Goal: Information Seeking & Learning: Learn about a topic

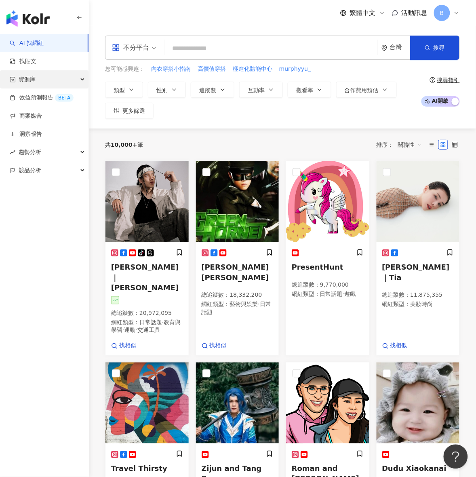
click at [43, 76] on div "資源庫" at bounding box center [44, 79] width 88 height 18
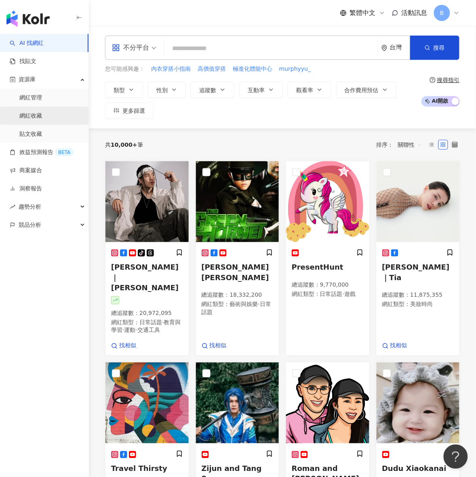
click at [42, 117] on link "網紅收藏" at bounding box center [30, 116] width 23 height 8
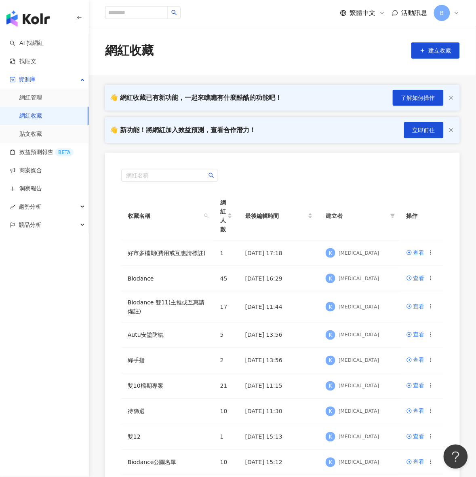
scroll to position [50, 0]
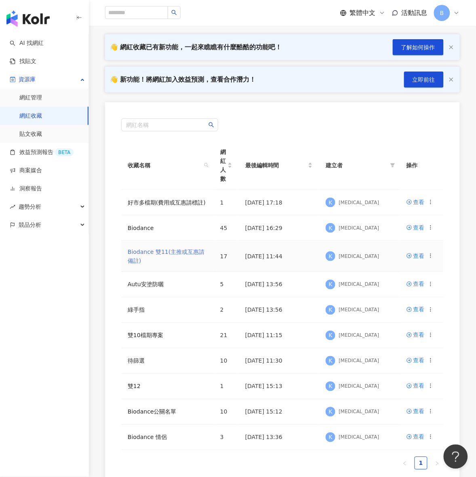
click at [175, 255] on link "Biodance 雙11(主推或互惠請備註)" at bounding box center [166, 255] width 77 height 15
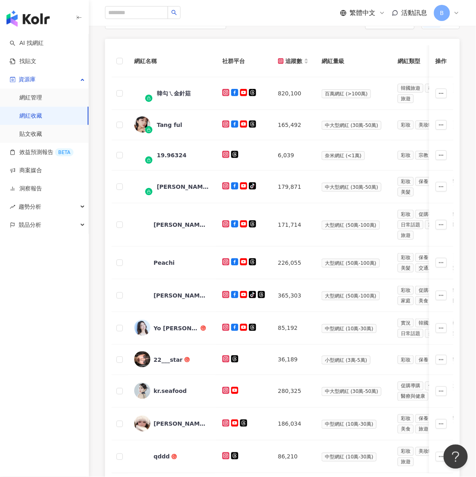
scroll to position [151, 0]
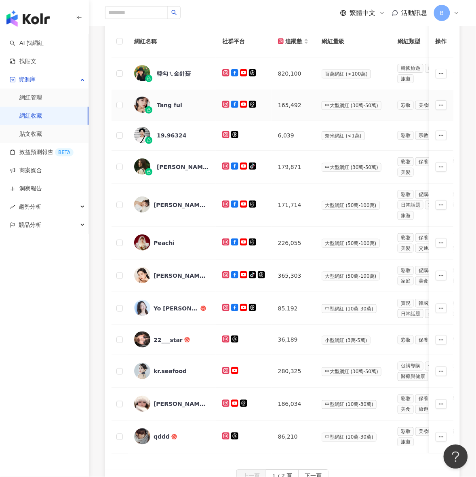
click at [146, 107] on div at bounding box center [148, 109] width 7 height 7
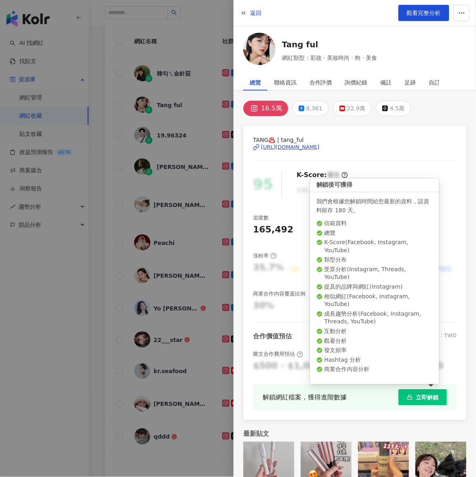
click at [423, 394] on span "立即解鎖" at bounding box center [427, 397] width 23 height 6
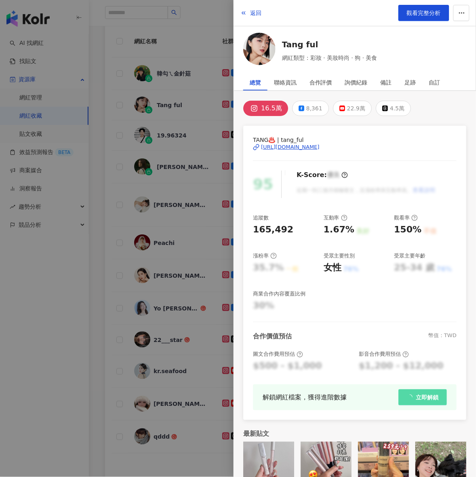
click at [142, 168] on div at bounding box center [238, 238] width 476 height 477
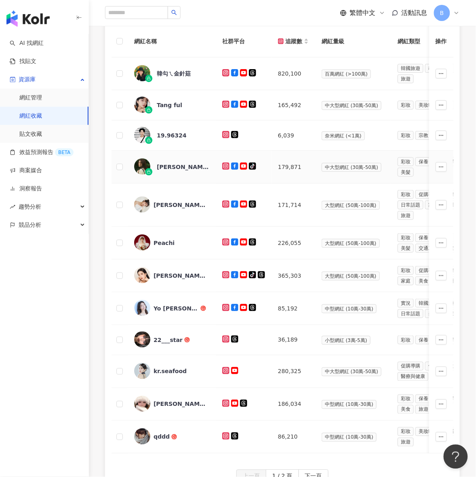
click at [142, 168] on img at bounding box center [142, 166] width 16 height 16
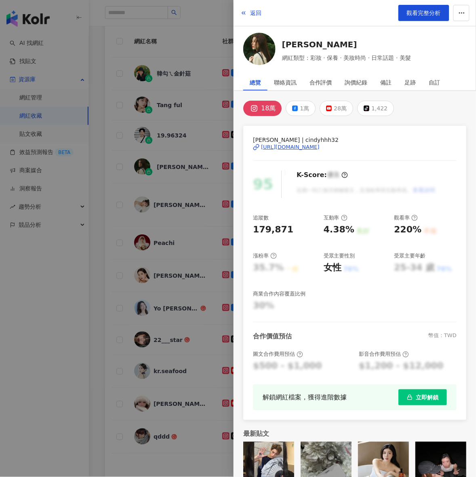
click at [420, 402] on button "立即解鎖" at bounding box center [422, 397] width 48 height 16
click at [155, 125] on div at bounding box center [238, 238] width 476 height 477
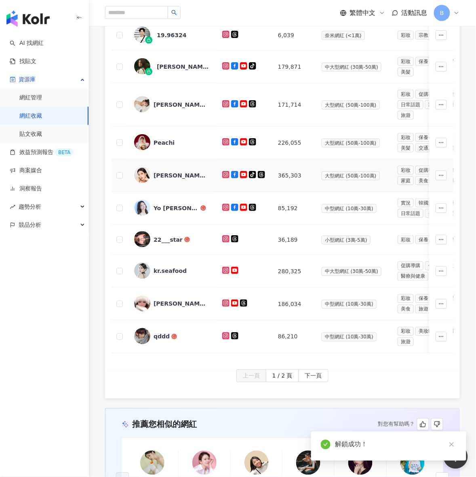
scroll to position [252, 0]
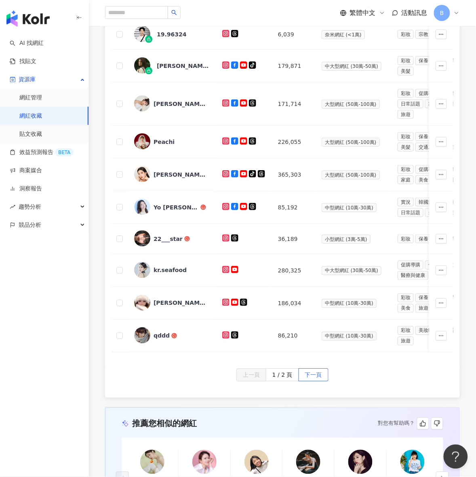
click at [303, 381] on button "下一頁" at bounding box center [313, 374] width 30 height 13
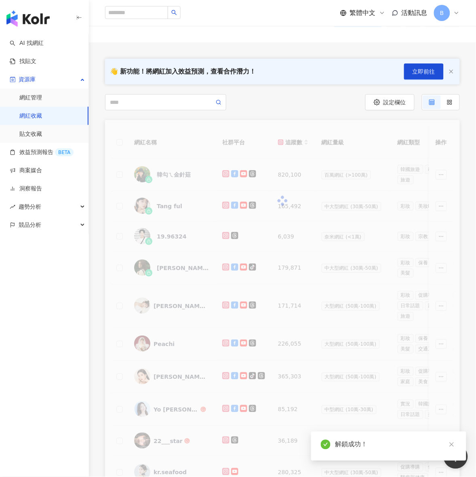
scroll to position [101, 0]
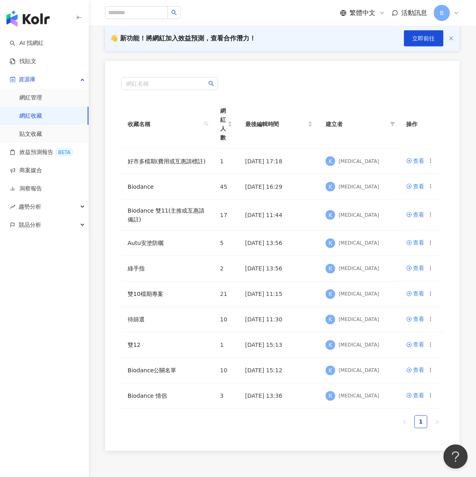
scroll to position [101, 0]
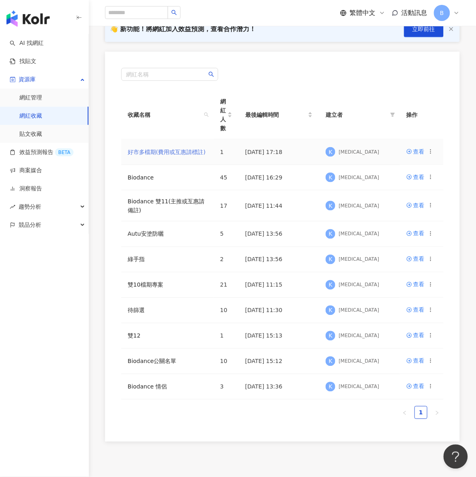
click at [160, 152] on link "好市多檔期(費用或互惠請標註)" at bounding box center [167, 152] width 78 height 6
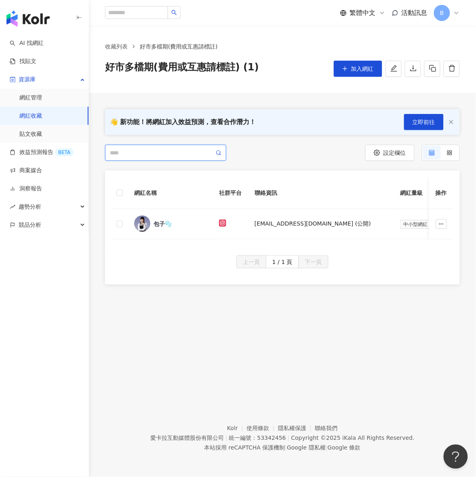
click at [160, 152] on input "search" at bounding box center [162, 152] width 104 height 9
click at [255, 152] on div at bounding box center [193, 153] width 177 height 16
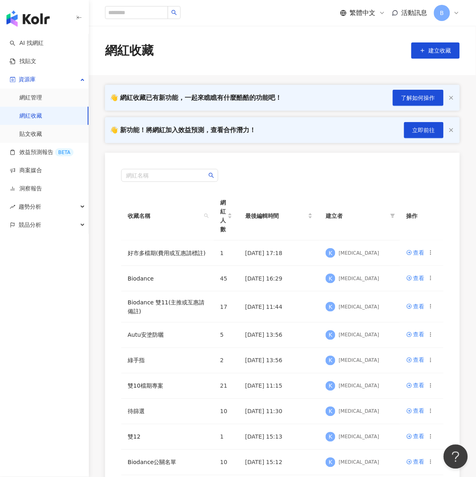
click at [132, 237] on th "收藏名稱" at bounding box center [167, 215] width 92 height 49
click at [156, 389] on link "雙10檔期專案" at bounding box center [146, 385] width 36 height 6
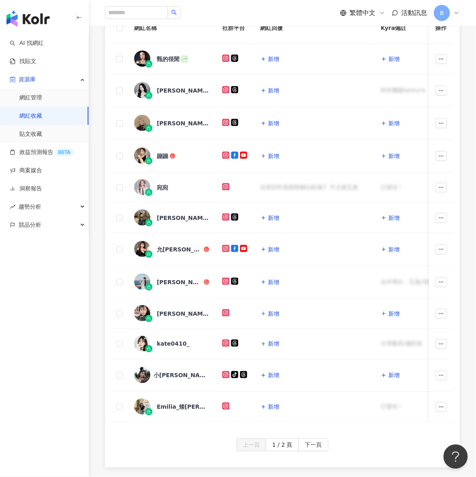
scroll to position [189, 0]
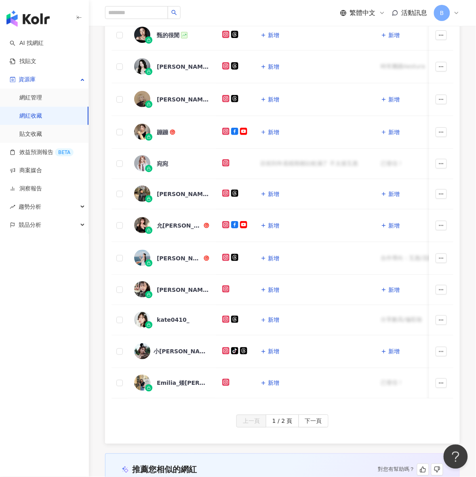
click at [157, 457] on div "👋 新功能！將網紅加入效益預測，查看合作潛力！ 立即前往 設定欄位 🇰🇷小允 • 30+[DEMOGRAPHIC_DATA]人 •🇹🇼長大 彩妝 · [DEM…" at bounding box center [282, 239] width 387 height 670
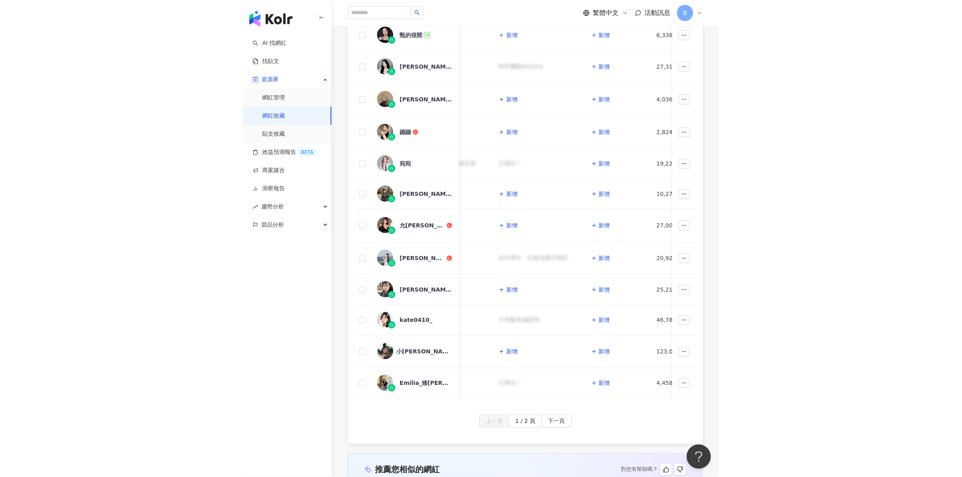
scroll to position [0, 0]
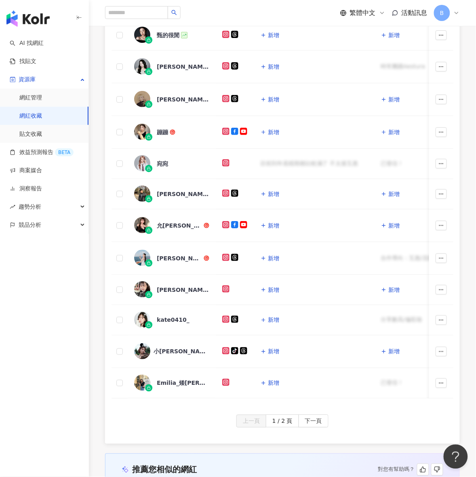
click at [154, 427] on div "上一頁 1 / 2 頁 下一頁" at bounding box center [282, 420] width 342 height 13
